Goal: Find specific page/section: Find specific page/section

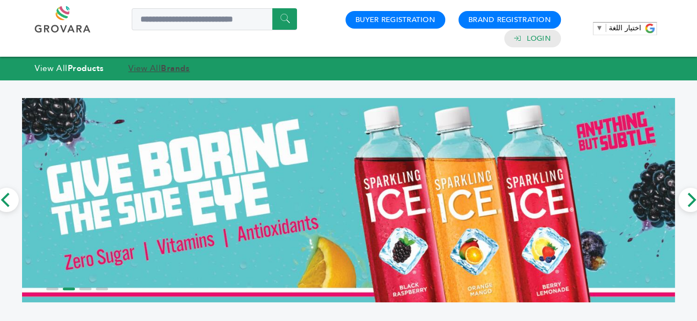
click at [172, 69] on strong "Brands" at bounding box center [175, 68] width 29 height 11
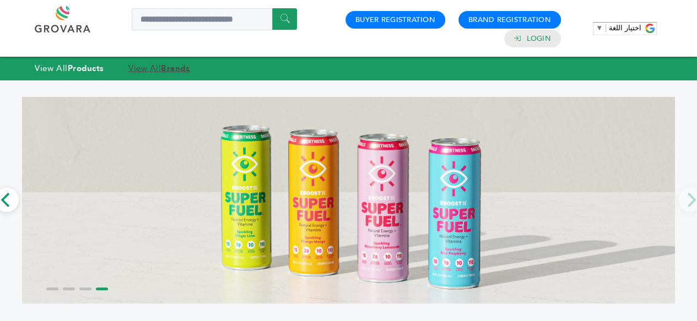
click at [172, 69] on strong "Brands" at bounding box center [175, 68] width 29 height 11
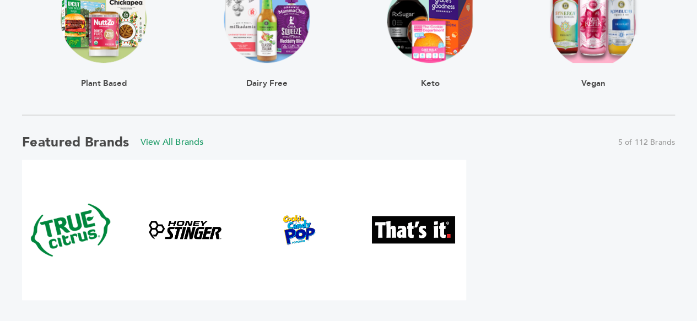
scroll to position [485, 0]
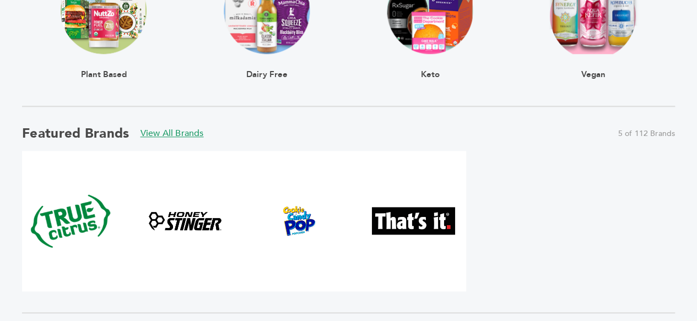
click at [186, 135] on link "View All Brands" at bounding box center [171, 133] width 63 height 12
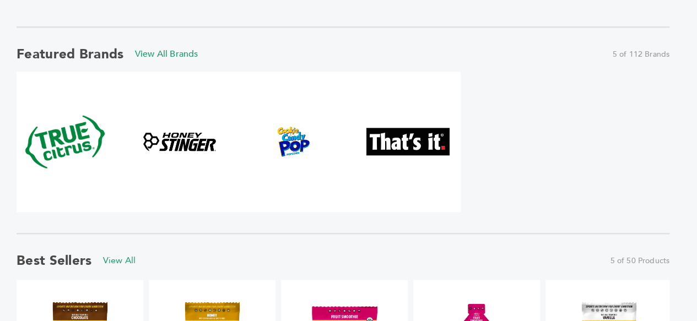
scroll to position [564, 0]
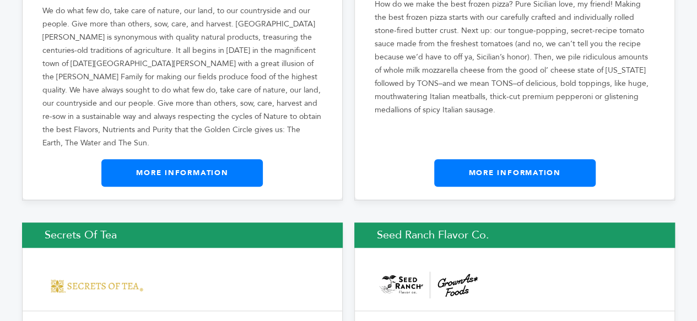
scroll to position [15055, 0]
